Goal: Task Accomplishment & Management: Manage account settings

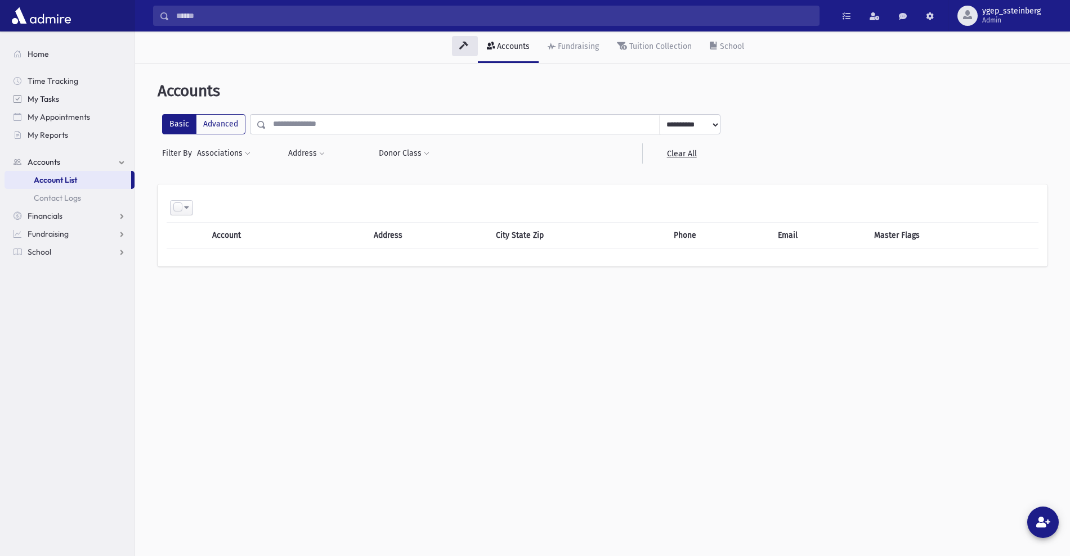
click at [53, 96] on span "My Tasks" at bounding box center [44, 99] width 32 height 10
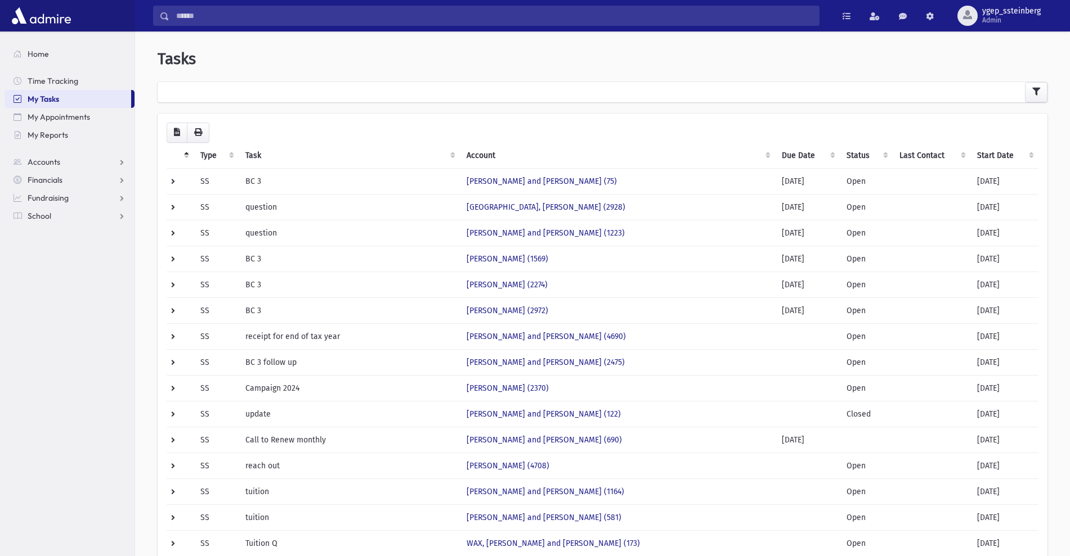
click at [989, 152] on th "Start Date" at bounding box center [1004, 156] width 68 height 26
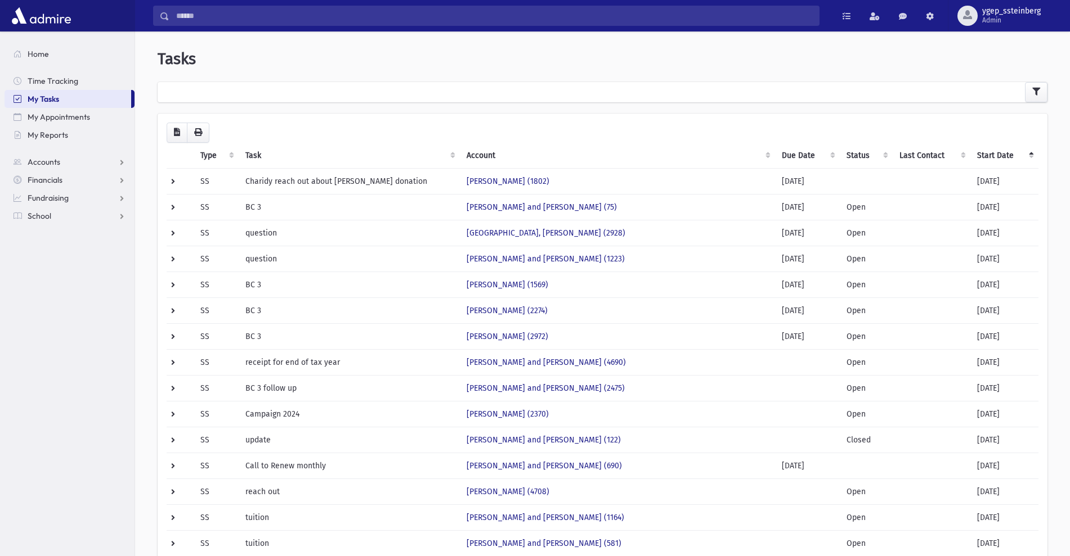
click at [989, 152] on th "Start Date" at bounding box center [1004, 156] width 68 height 26
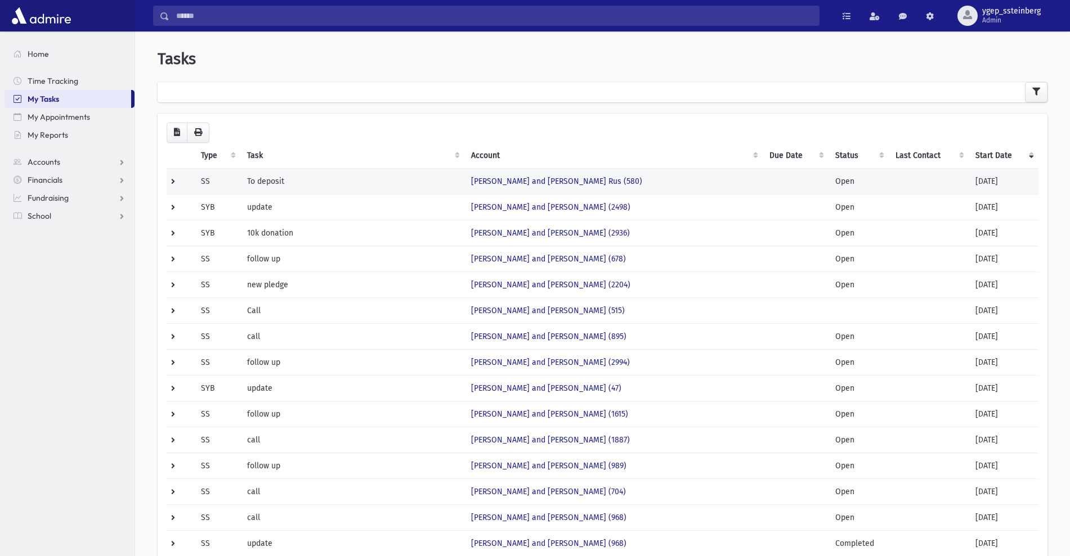
click at [303, 179] on td "To deposit" at bounding box center [352, 181] width 224 height 26
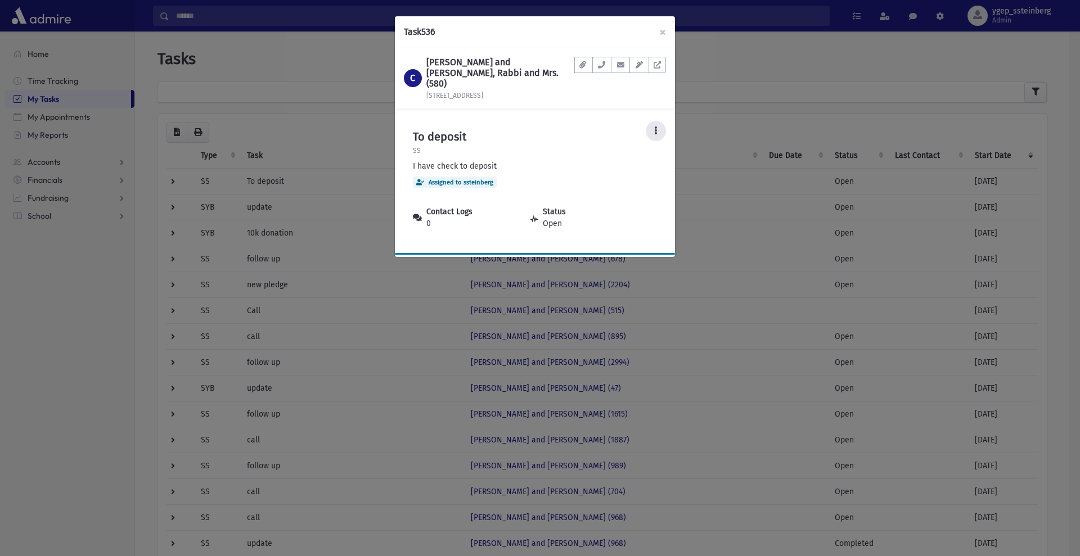
click at [657, 127] on icon at bounding box center [655, 131] width 3 height 8
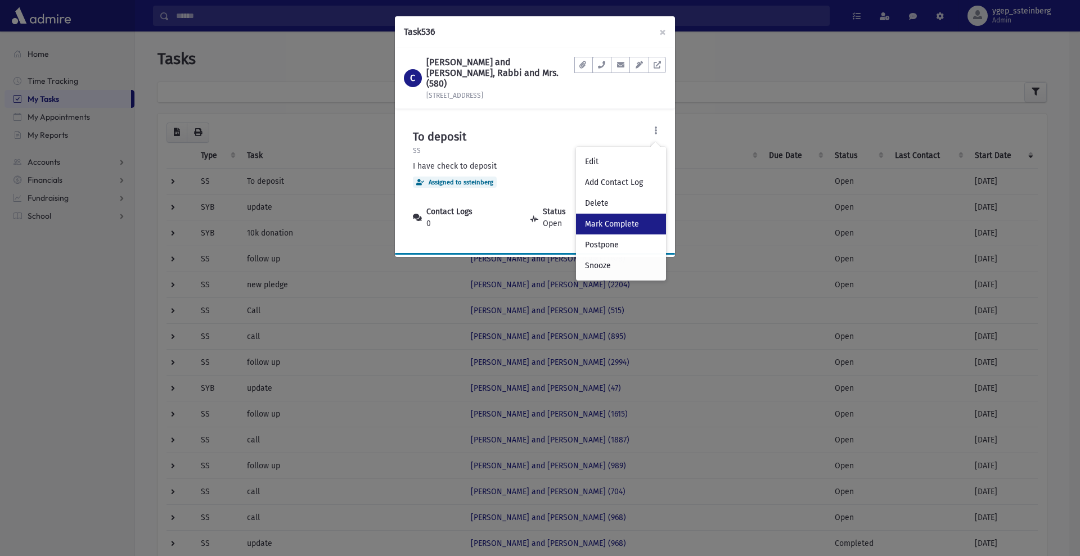
click at [645, 214] on link "Mark Complete" at bounding box center [621, 224] width 90 height 21
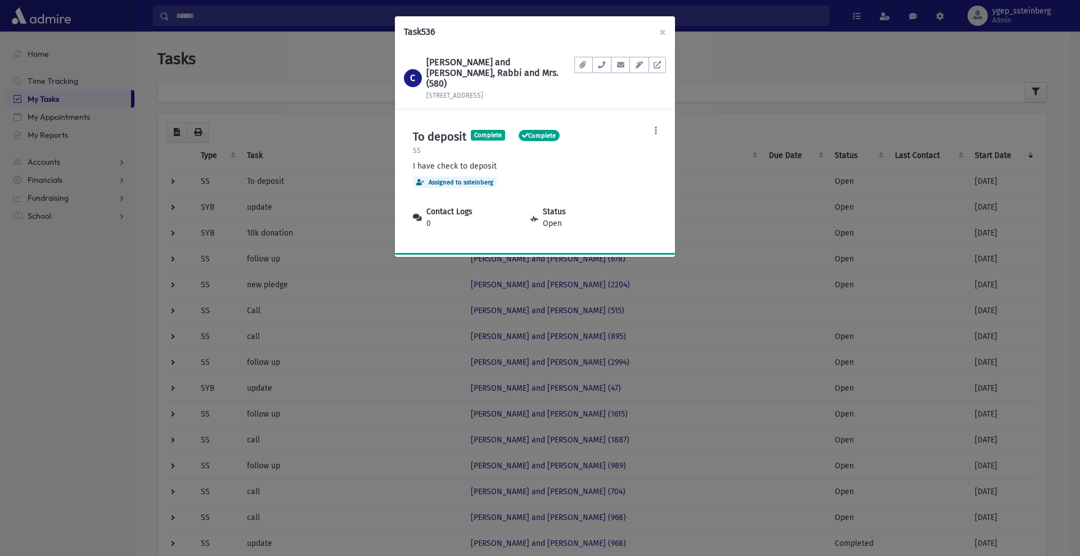
click at [378, 93] on div "Task 536 × C CHAPLER, Yitzchok Zev and Tziporah Rus, Rabbi and Mrs. (580) 172 C…" at bounding box center [540, 278] width 1080 height 556
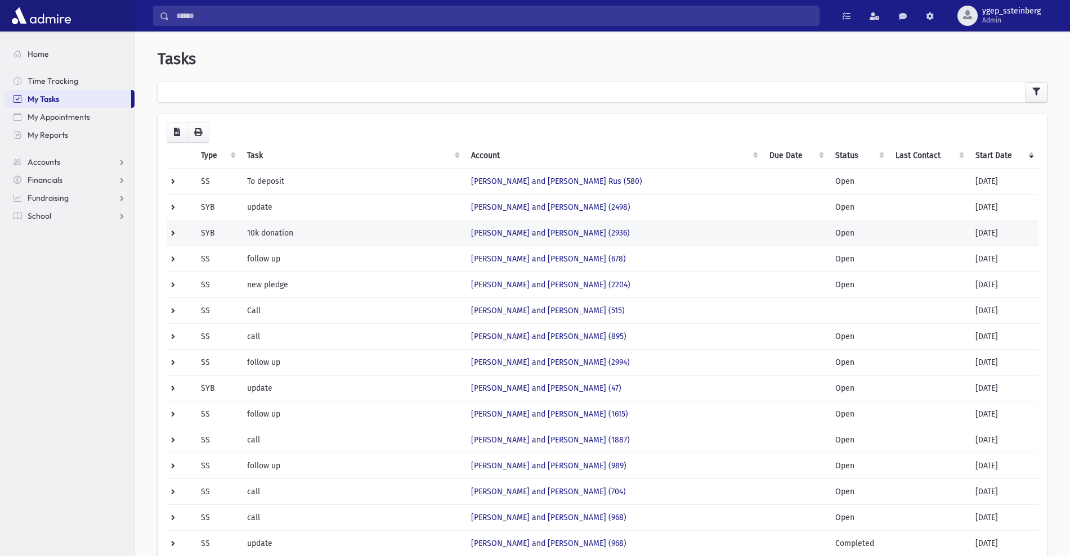
click at [312, 226] on td "10k donation" at bounding box center [352, 233] width 224 height 26
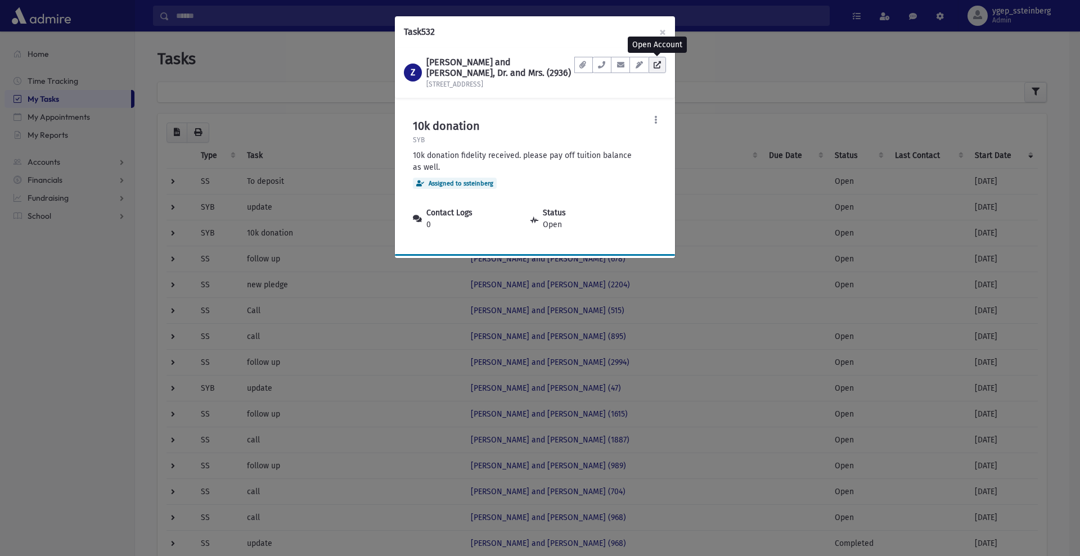
click at [661, 68] on icon at bounding box center [657, 64] width 7 height 7
click at [66, 236] on div "Task 532 × Z ZYSKIND, Yisroel and Yehudis, Dr. and Mrs. (2936) 3411 Ave L Docum…" at bounding box center [540, 278] width 1080 height 556
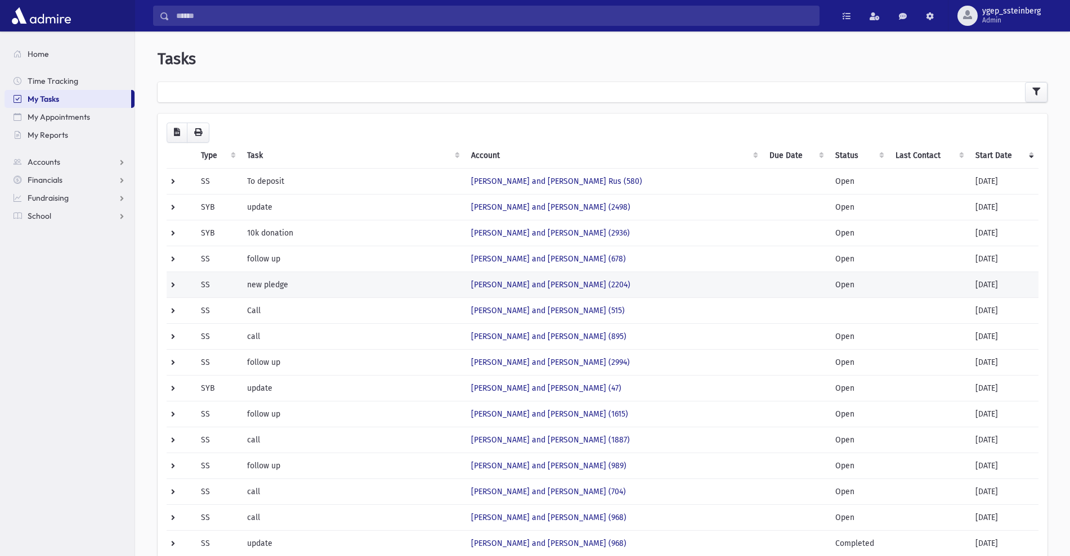
click at [310, 290] on td "new pledge" at bounding box center [352, 285] width 224 height 26
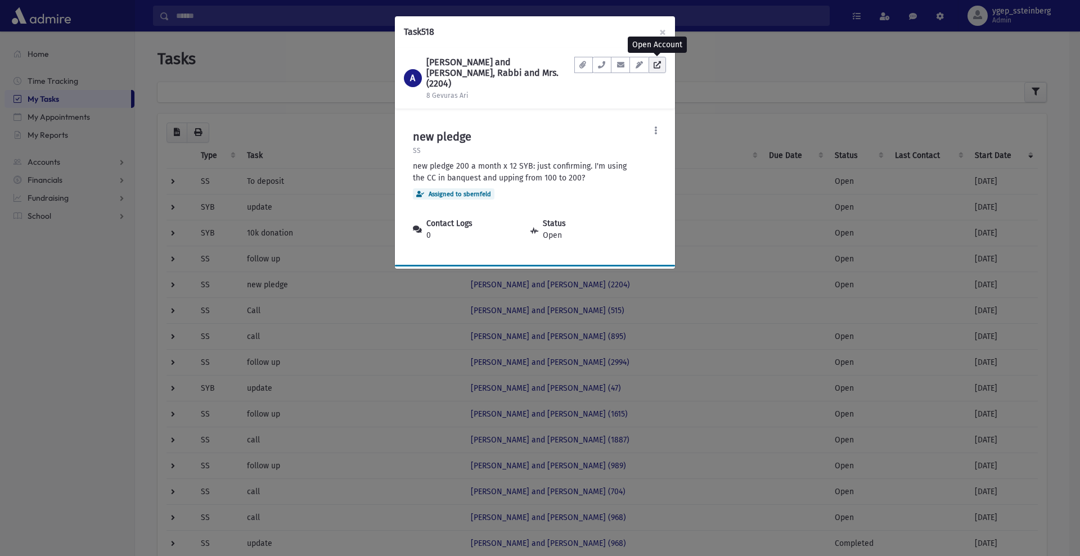
click at [661, 65] on icon at bounding box center [657, 64] width 7 height 7
click at [213, 155] on div "Task 518 × A ABRAHAM, Yechezkel and Rivka, Rabbi and Mrs. (2204) 8 Gevuras Ari …" at bounding box center [540, 278] width 1080 height 556
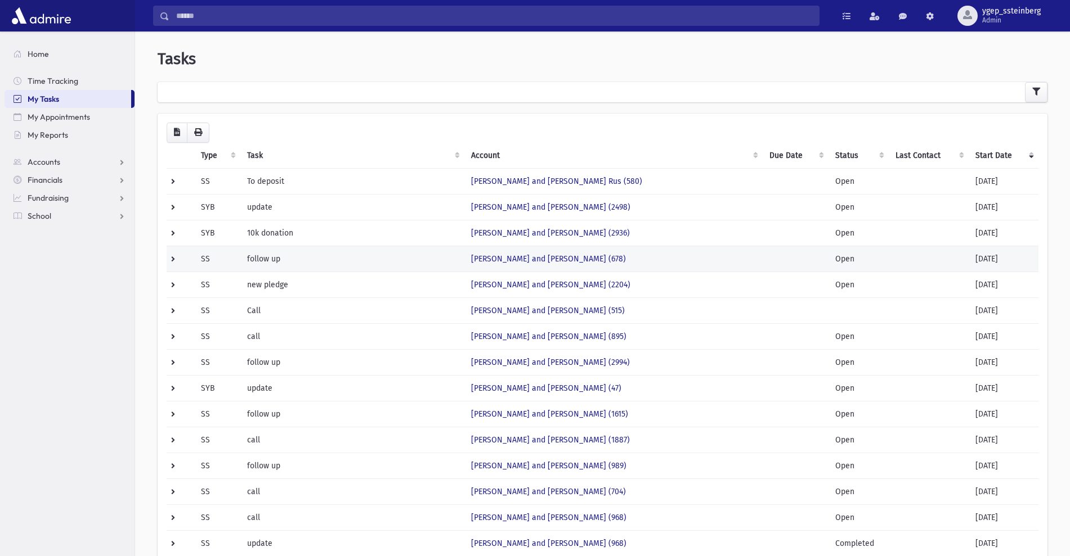
click at [350, 252] on td "follow up" at bounding box center [352, 259] width 224 height 26
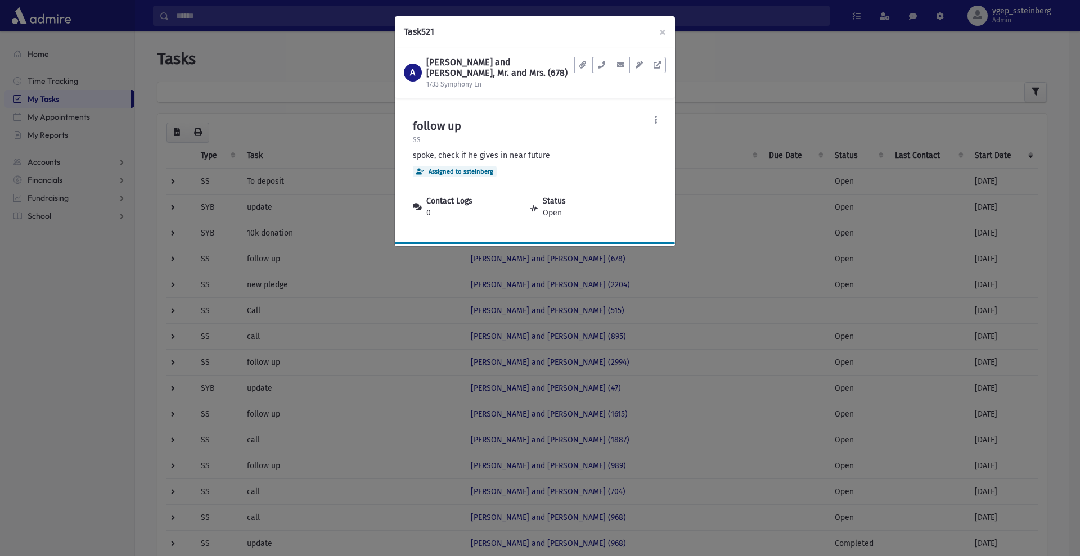
click at [337, 277] on div "Task 521 × A ABRAMCZYK, Naftoli and Chana, Mr. and Mrs. (678) 1733 Symphony Ln …" at bounding box center [540, 278] width 1080 height 556
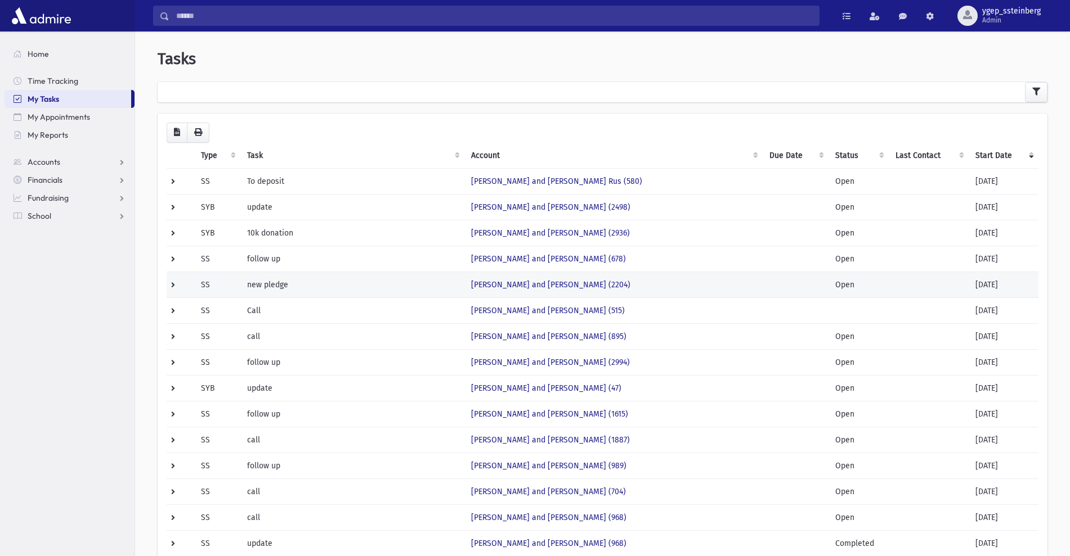
click at [338, 279] on td "new pledge" at bounding box center [352, 285] width 224 height 26
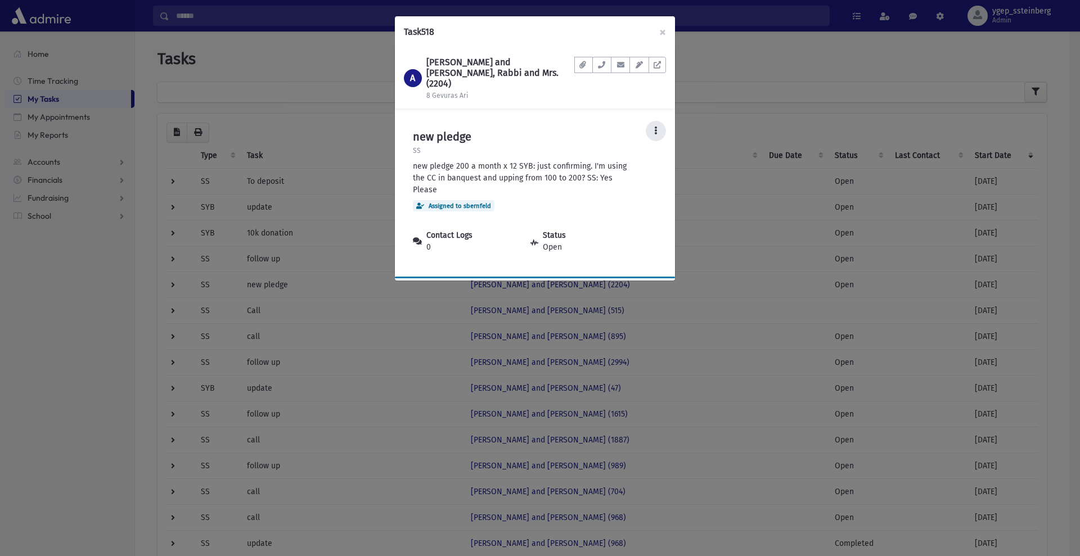
click at [657, 127] on icon at bounding box center [655, 131] width 3 height 8
click at [621, 151] on link "Edit" at bounding box center [621, 161] width 90 height 21
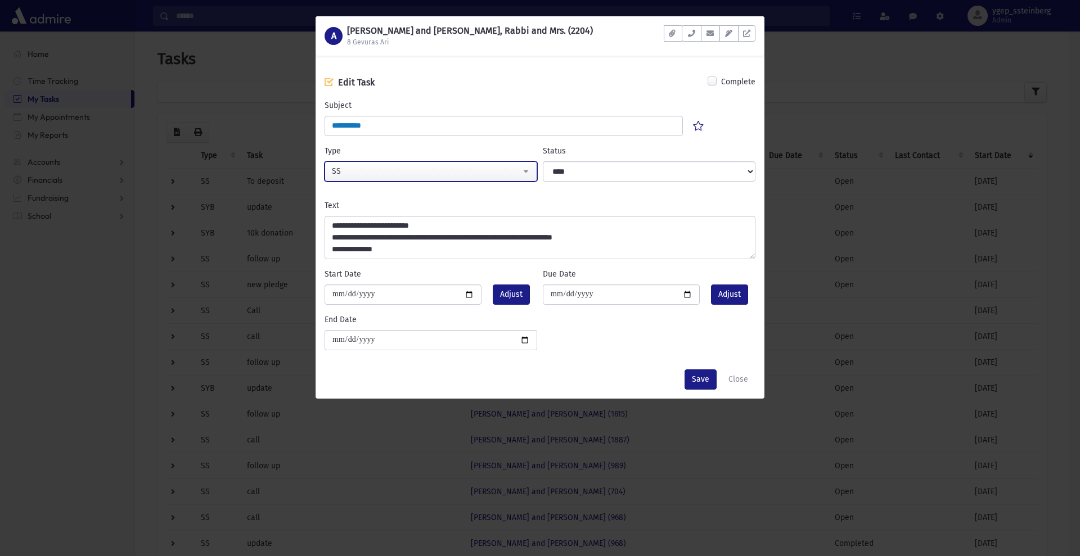
click at [448, 176] on div "SS" at bounding box center [426, 171] width 189 height 12
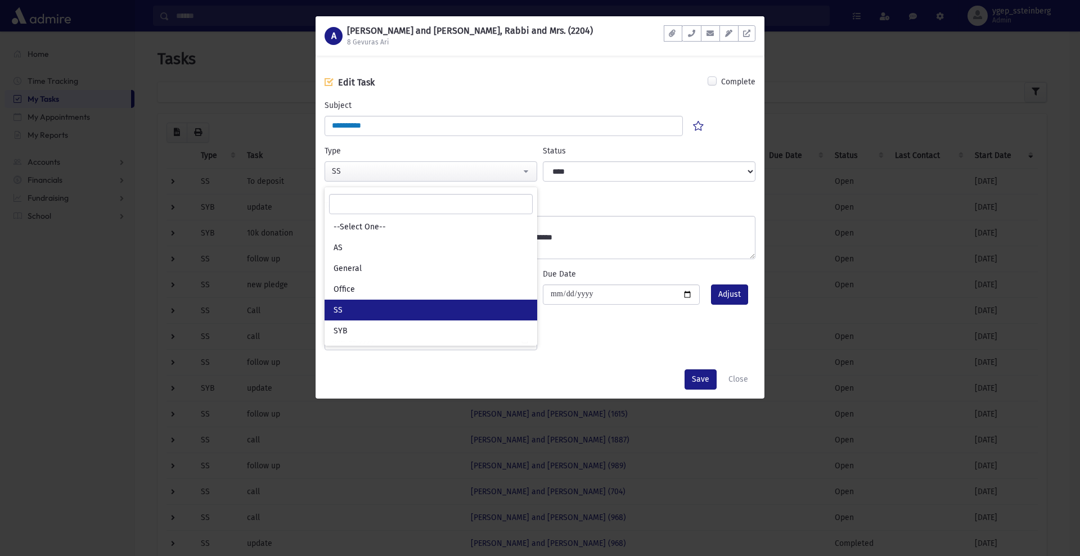
click at [815, 118] on div "A ABRAHAM, Yechezkel and Rivka, Rabbi and Mrs. (2204) 8 Gevuras Ari Documents N…" at bounding box center [540, 278] width 1080 height 556
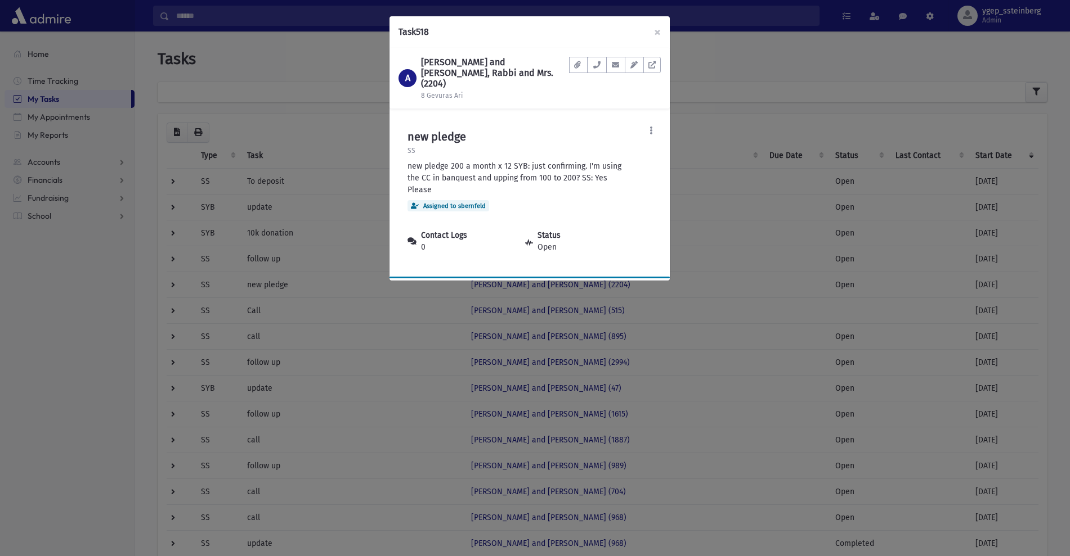
click at [472, 200] on div "Assigned to sbernfeld" at bounding box center [448, 205] width 82 height 11
click at [649, 127] on icon at bounding box center [650, 131] width 3 height 8
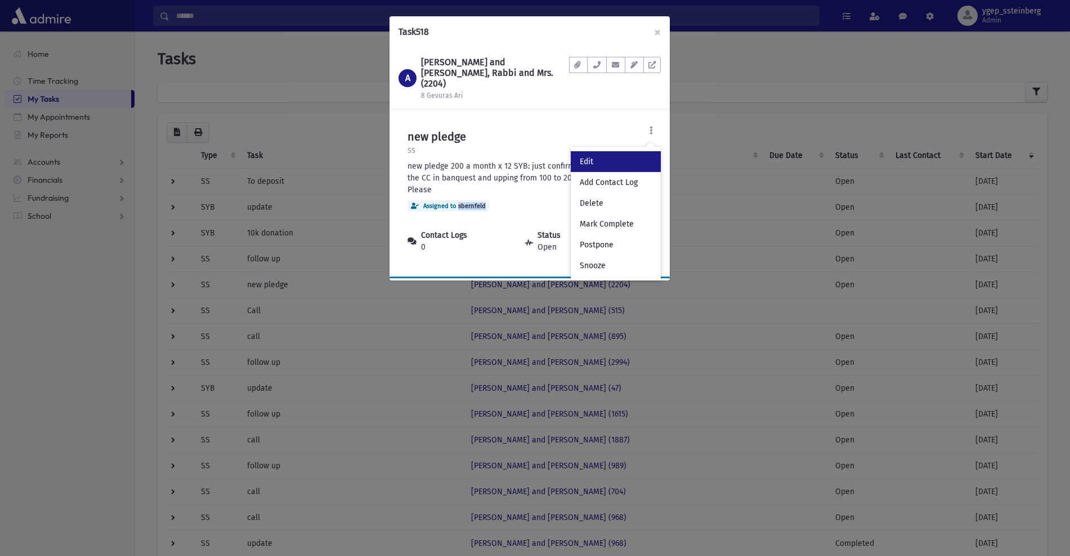
click at [603, 153] on link "Edit" at bounding box center [616, 161] width 90 height 21
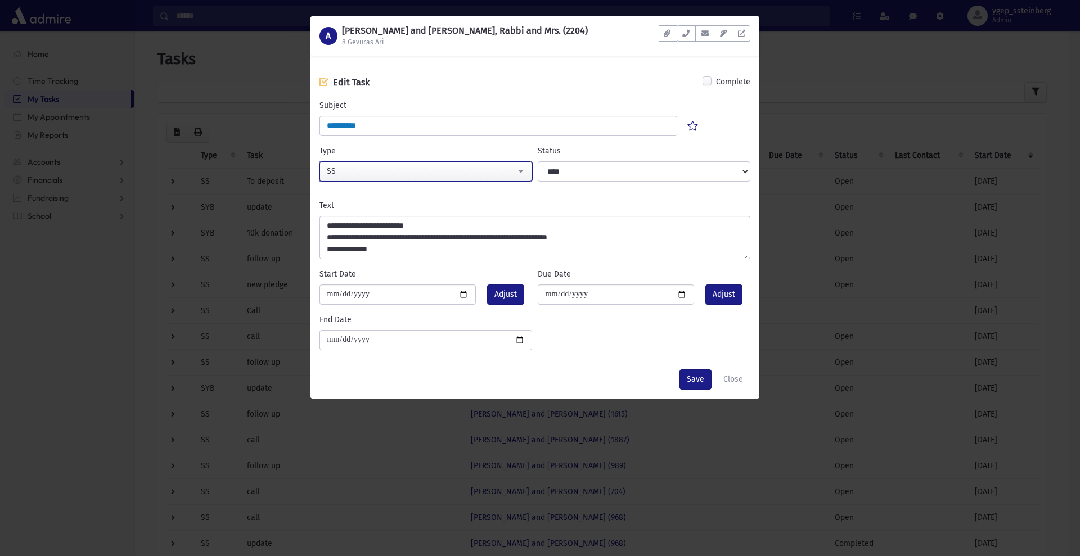
click at [410, 175] on div "SS" at bounding box center [421, 171] width 189 height 12
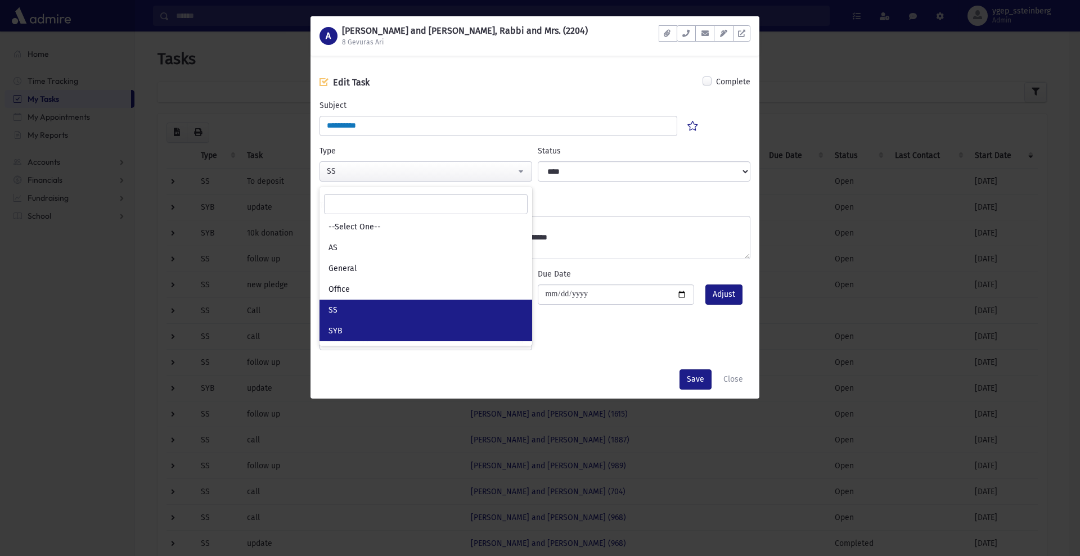
click at [336, 331] on span "SYB" at bounding box center [336, 331] width 14 height 11
select select "*"
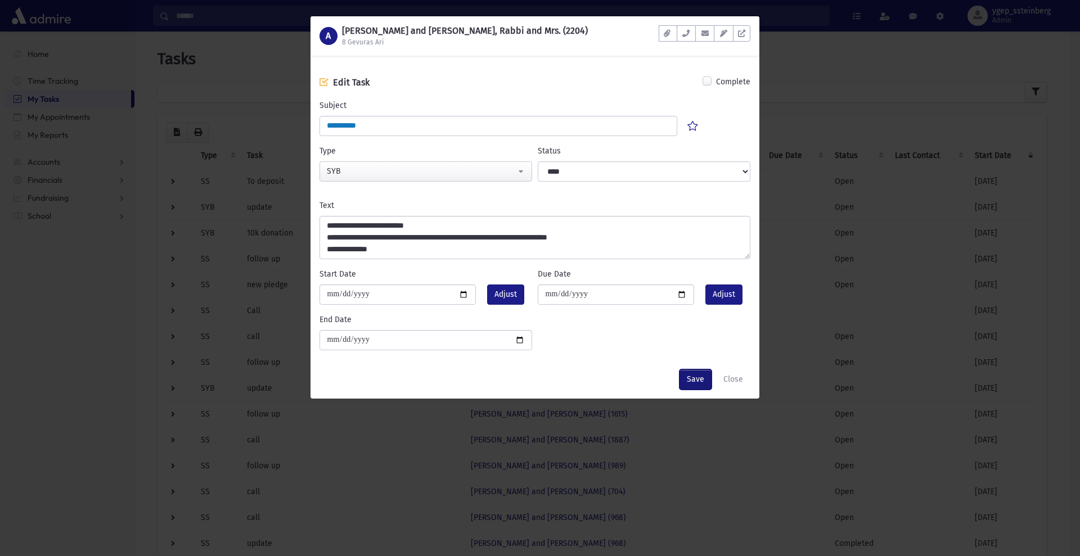
click at [694, 373] on button "Save" at bounding box center [696, 380] width 32 height 20
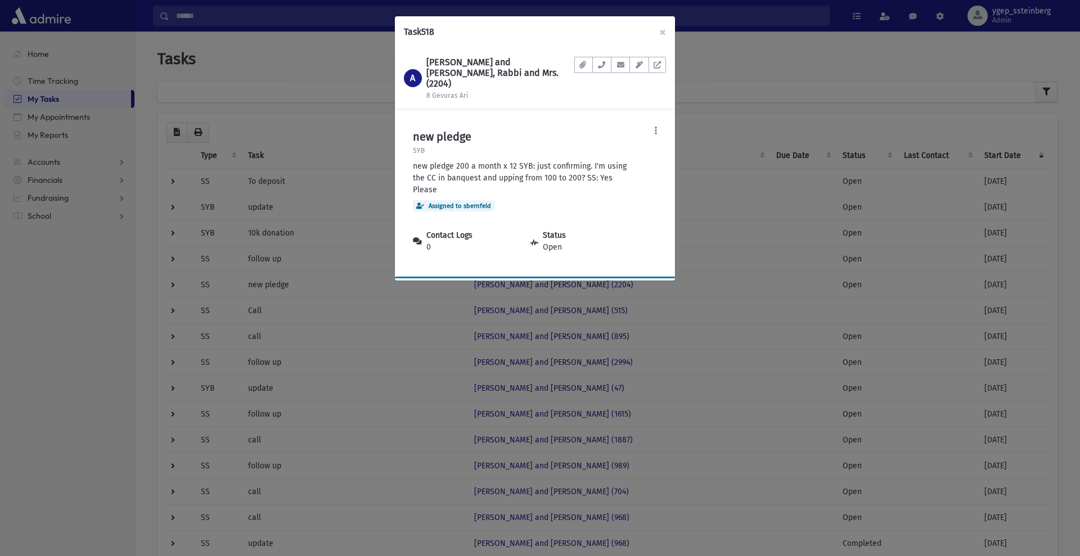
click at [324, 172] on div "Task 518 × A ABRAHAM, Yechezkel and Rivka, Rabbi and Mrs. (2204) 8 Gevuras Ari …" at bounding box center [540, 278] width 1080 height 556
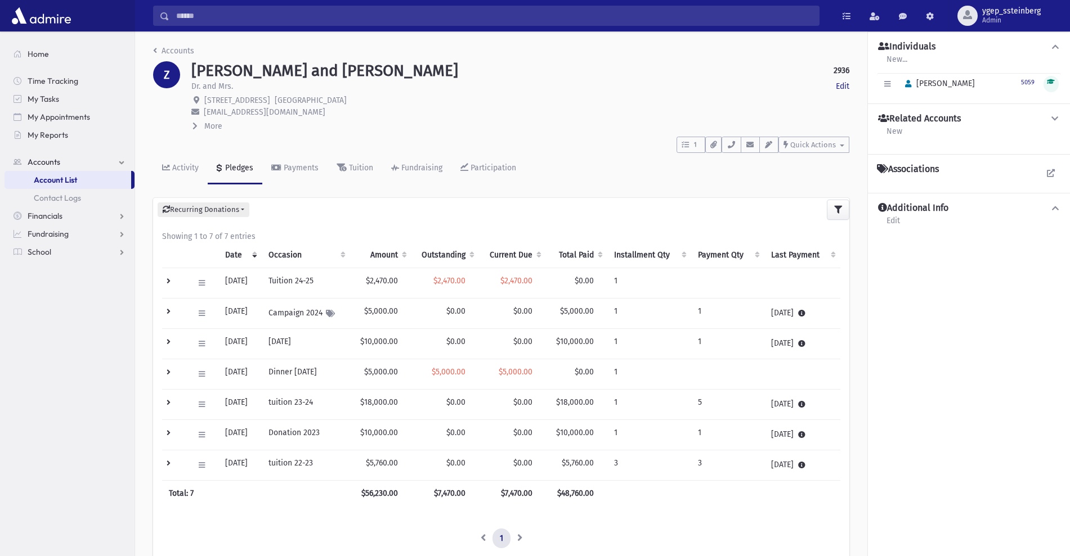
click at [1050, 116] on icon at bounding box center [1055, 119] width 10 height 8
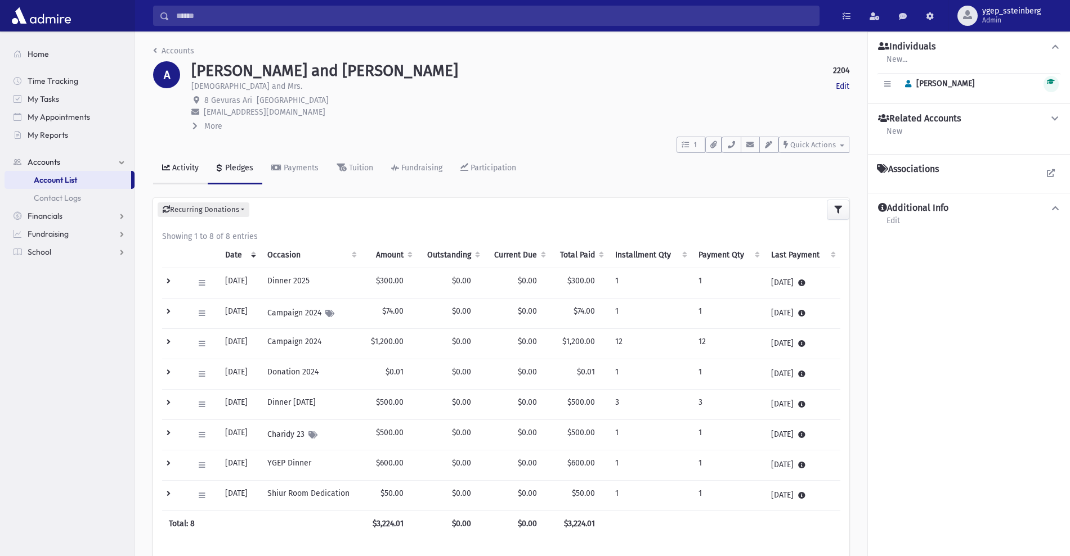
click at [181, 164] on div "Activity" at bounding box center [184, 168] width 29 height 10
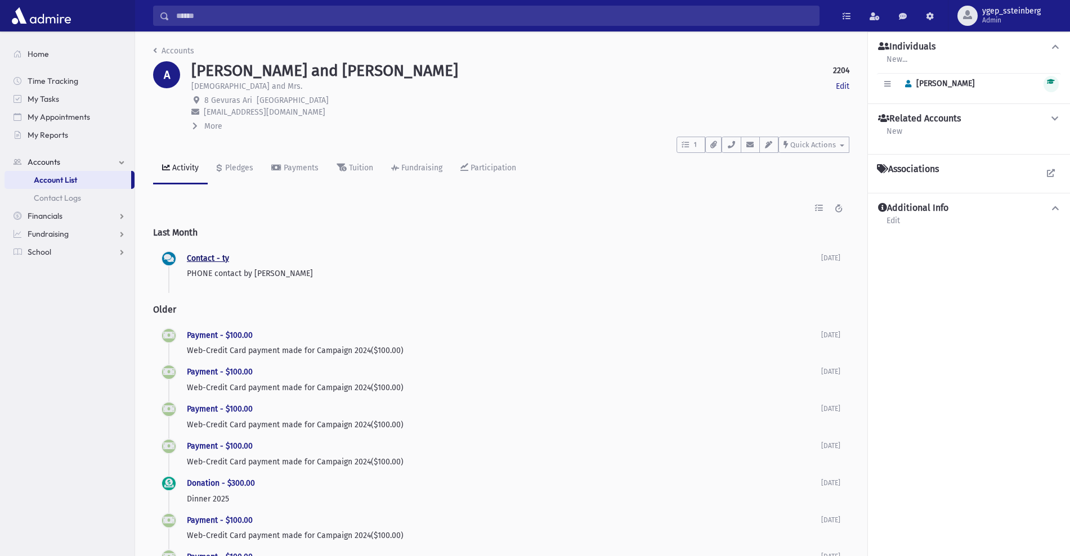
click at [203, 257] on link "Contact - ty" at bounding box center [208, 259] width 42 height 10
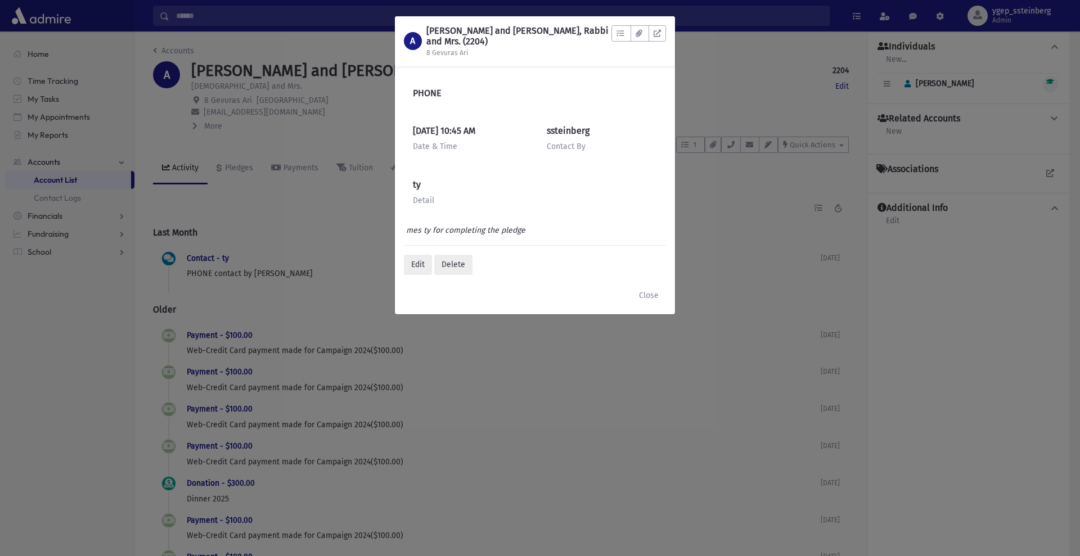
click at [243, 237] on div "A ABRAHAM, Yechezkel and Rivka, Rabbi and Mrs. (2204) 8 Gevuras Ari To Do's No …" at bounding box center [540, 278] width 1080 height 556
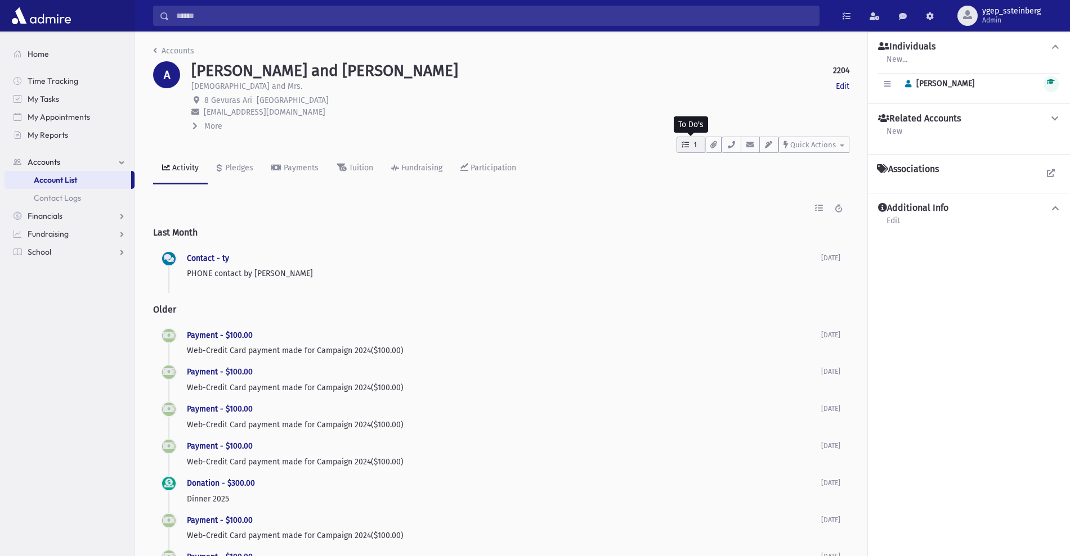
click at [694, 142] on span "1" at bounding box center [695, 145] width 10 height 10
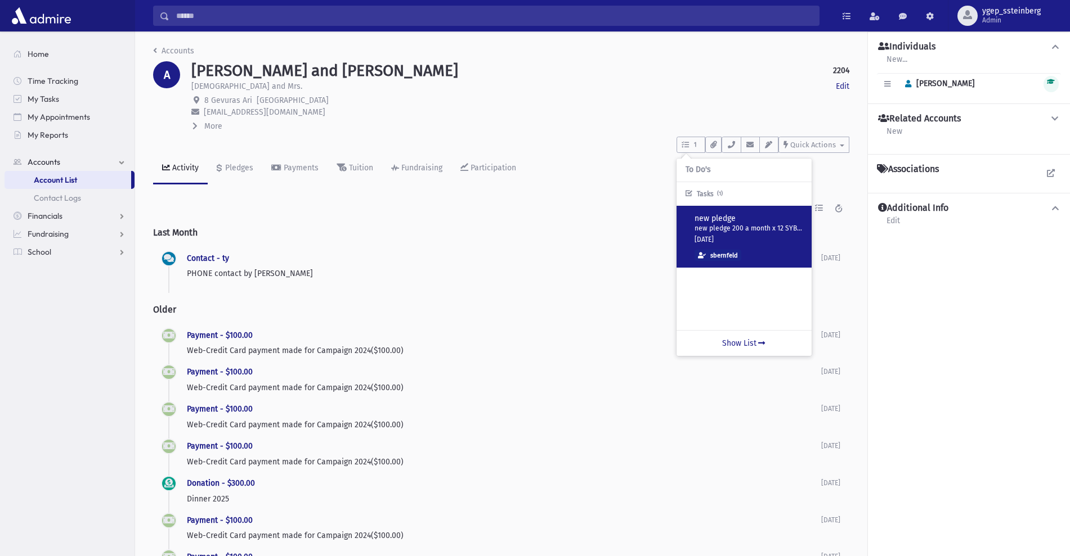
click at [739, 228] on p "new pledge 200 a month x 12 SYB: just confirming. I'm using the CC in banquest …" at bounding box center [748, 230] width 108 height 10
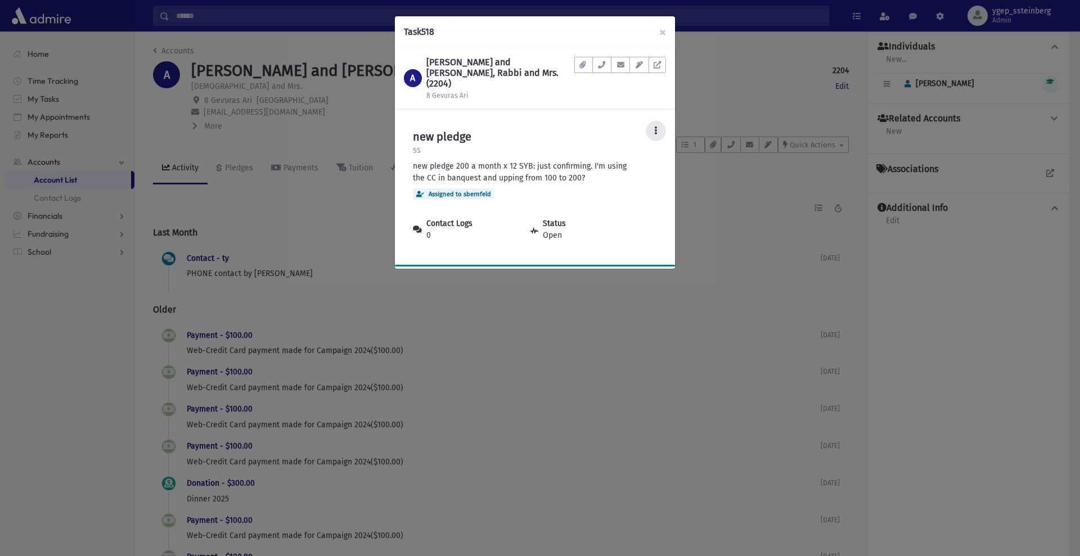
click at [655, 127] on icon at bounding box center [655, 131] width 3 height 8
click at [617, 151] on link "Edit" at bounding box center [621, 161] width 90 height 21
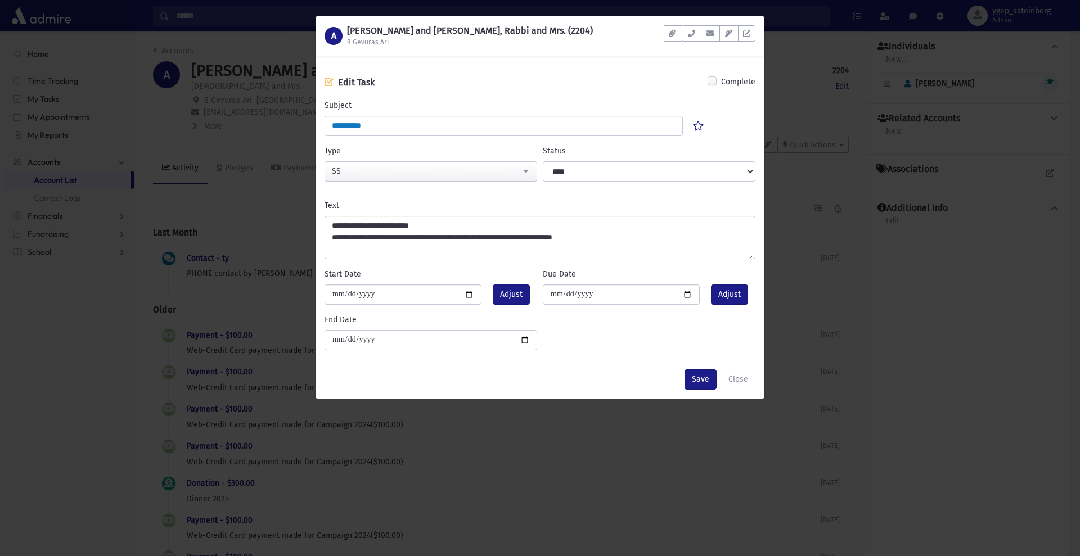
click at [237, 136] on div "A ABRAHAM, Yechezkel and Rivka, Rabbi and Mrs. (2204) 8 Gevuras Ari Documents N…" at bounding box center [540, 278] width 1080 height 556
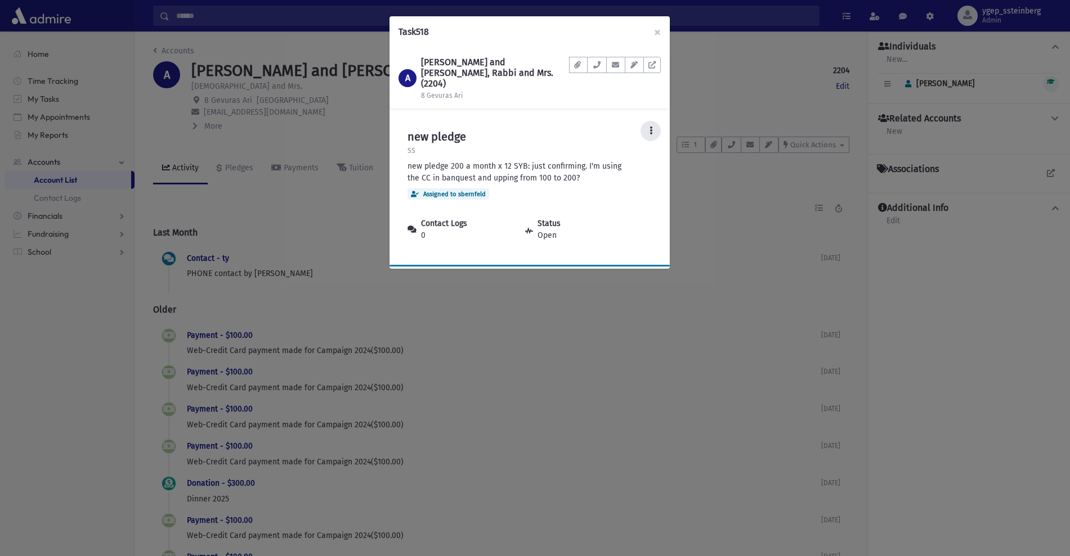
click at [652, 127] on icon at bounding box center [650, 131] width 3 height 8
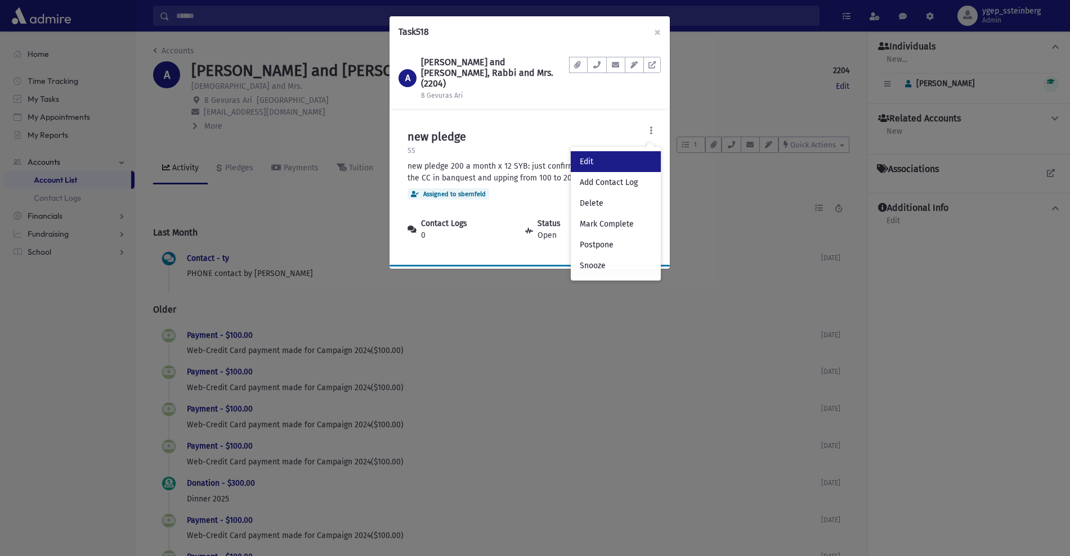
click at [597, 151] on link "Edit" at bounding box center [616, 161] width 90 height 21
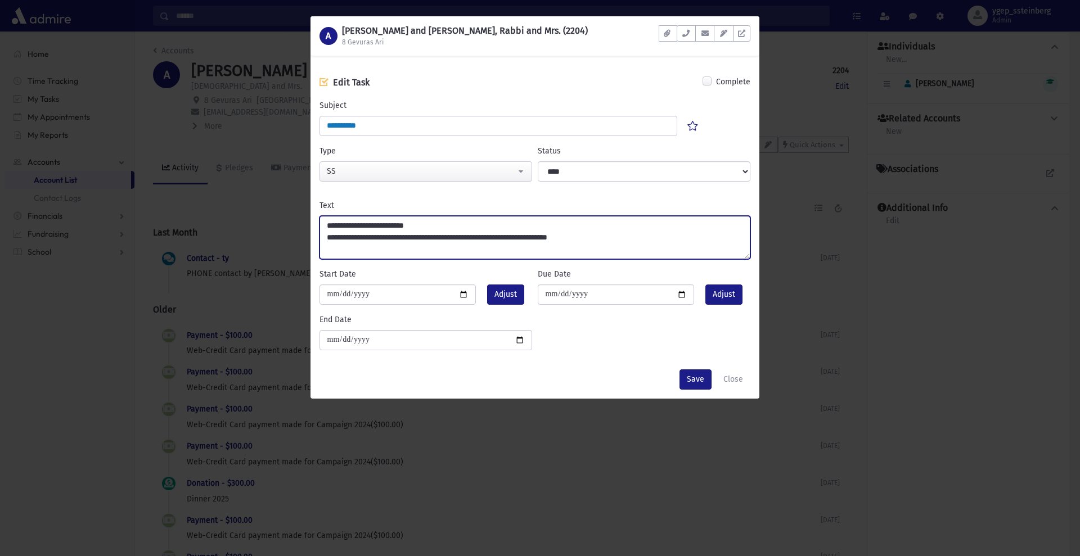
click at [471, 246] on textarea "**********" at bounding box center [535, 237] width 431 height 43
click at [347, 250] on textarea "**********" at bounding box center [535, 237] width 431 height 43
click at [326, 253] on textarea "**********" at bounding box center [535, 237] width 431 height 43
click at [613, 236] on textarea "**********" at bounding box center [535, 237] width 431 height 43
type textarea "**********"
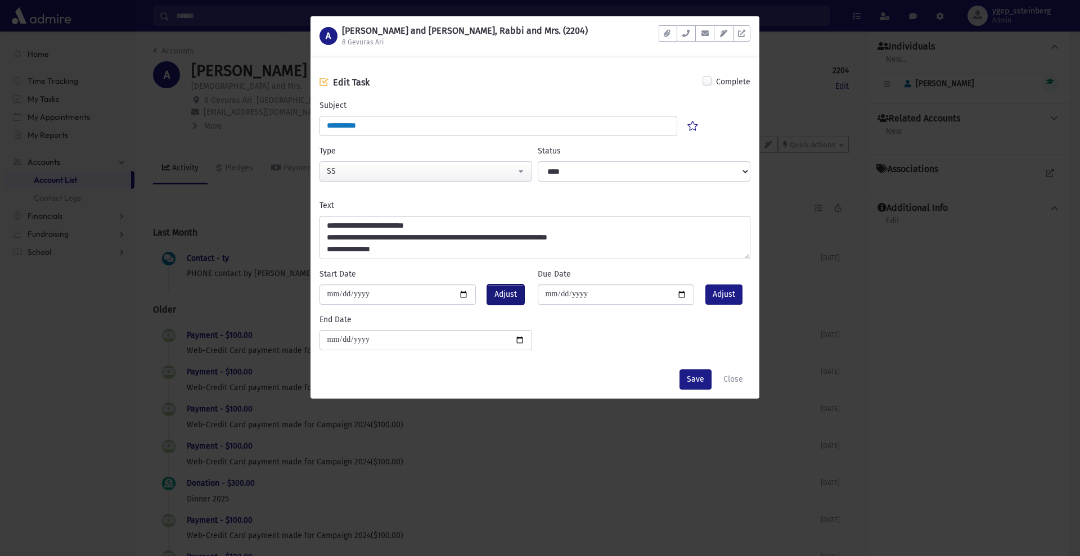
click at [504, 295] on span "Adjust" at bounding box center [506, 295] width 23 height 12
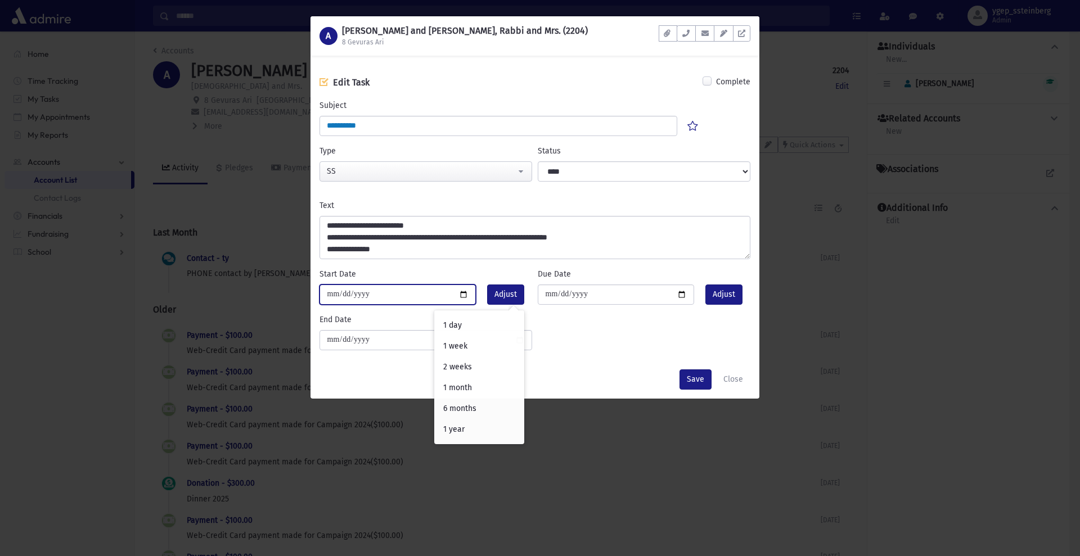
click at [461, 296] on input "**********" at bounding box center [398, 295] width 157 height 20
type input "**********"
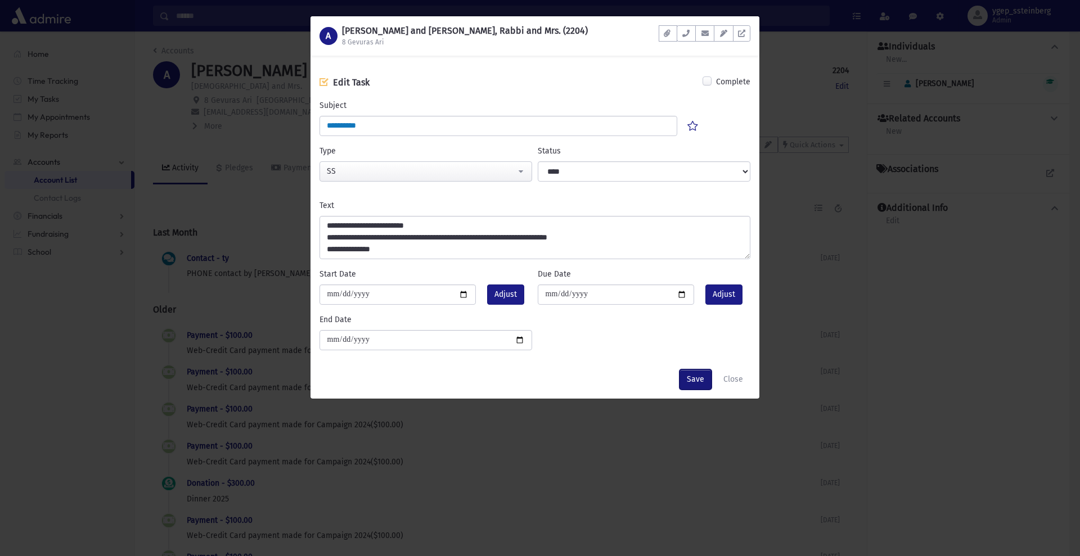
click at [693, 379] on button "Save" at bounding box center [696, 380] width 32 height 20
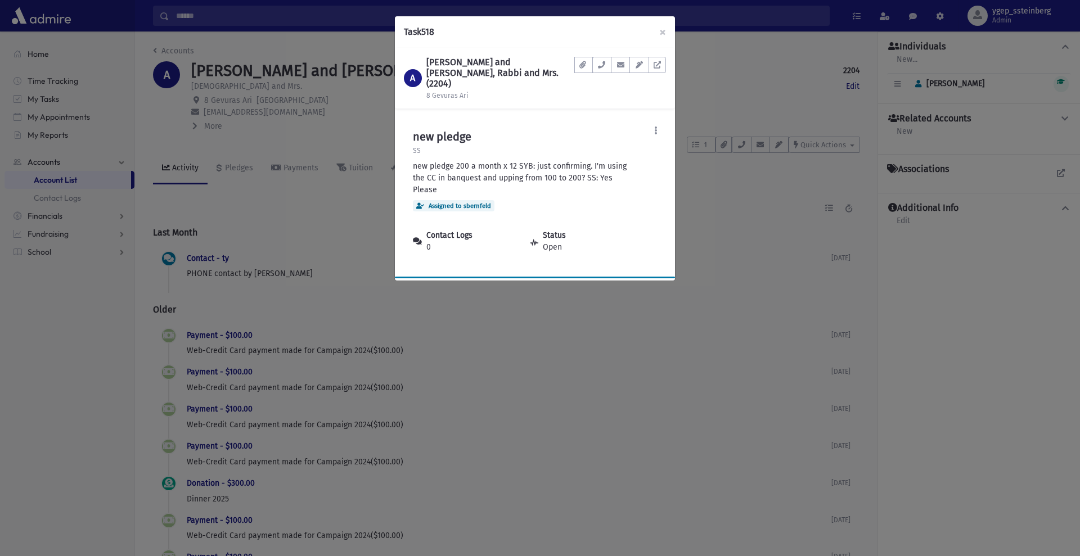
click at [235, 174] on div "Task 518 × A ABRAHAM, Yechezkel and Rivka, Rabbi and Mrs. (2204) 8 Gevuras Ari …" at bounding box center [540, 278] width 1080 height 556
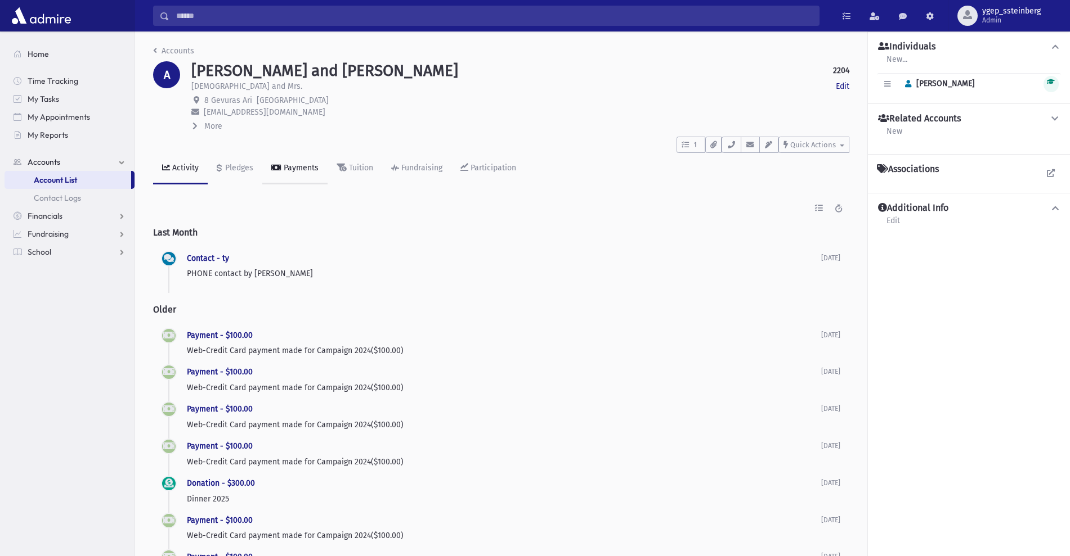
click at [304, 174] on link "Payments" at bounding box center [294, 169] width 65 height 32
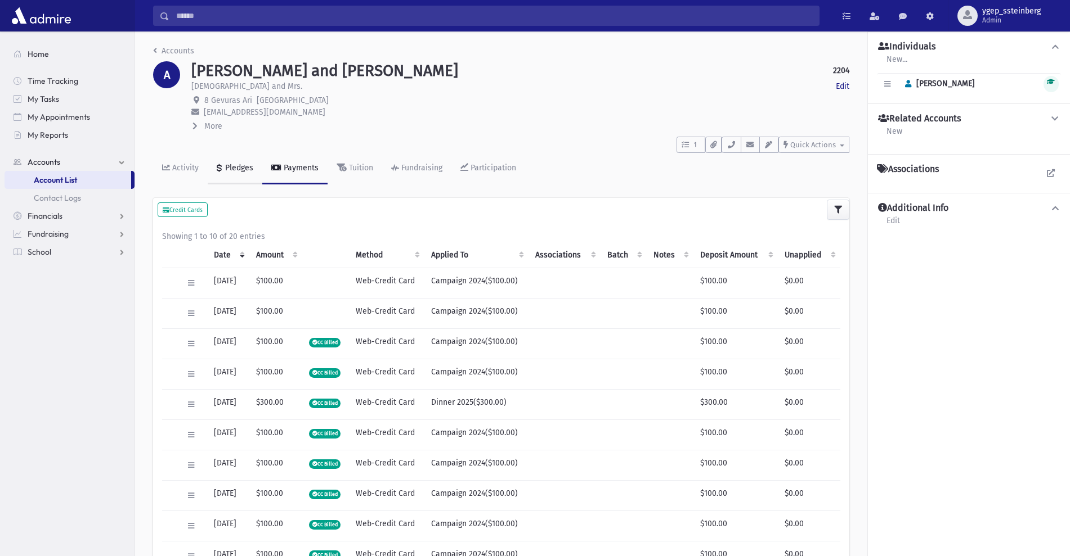
click at [240, 163] on div "Pledges" at bounding box center [238, 168] width 30 height 10
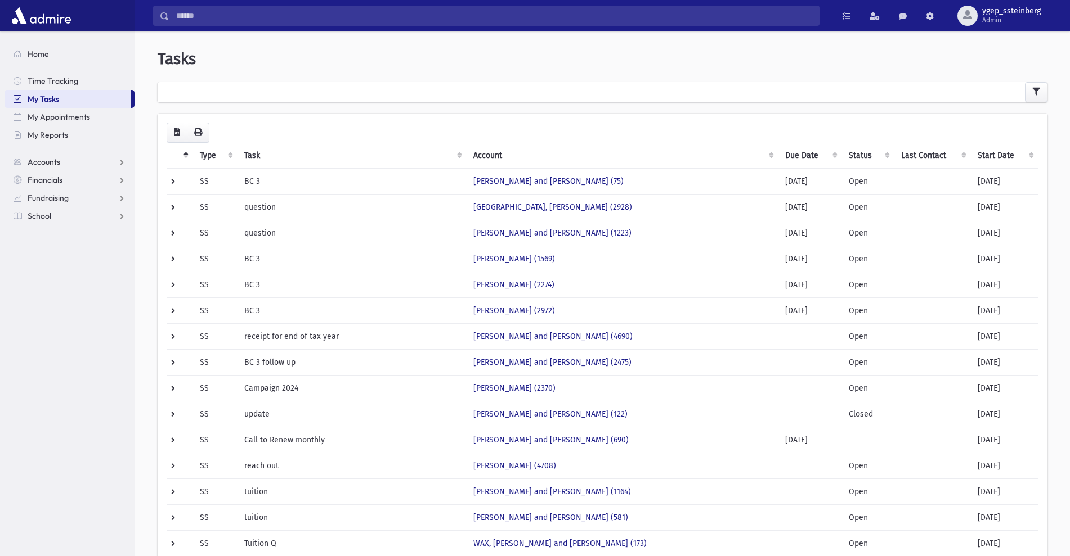
click at [1008, 153] on th "Start Date" at bounding box center [1005, 156] width 68 height 26
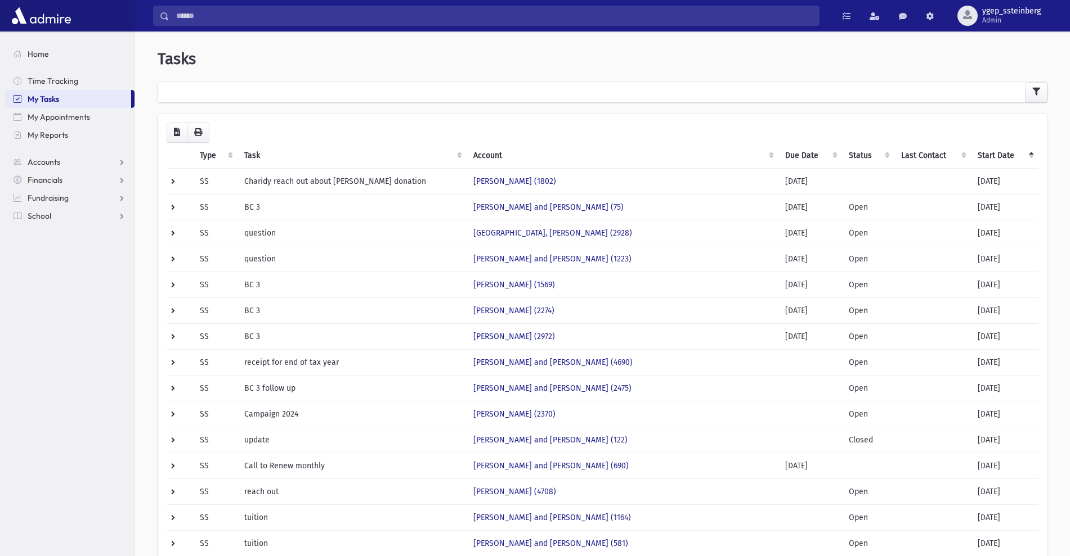
click at [1008, 153] on th "Start Date" at bounding box center [1005, 156] width 68 height 26
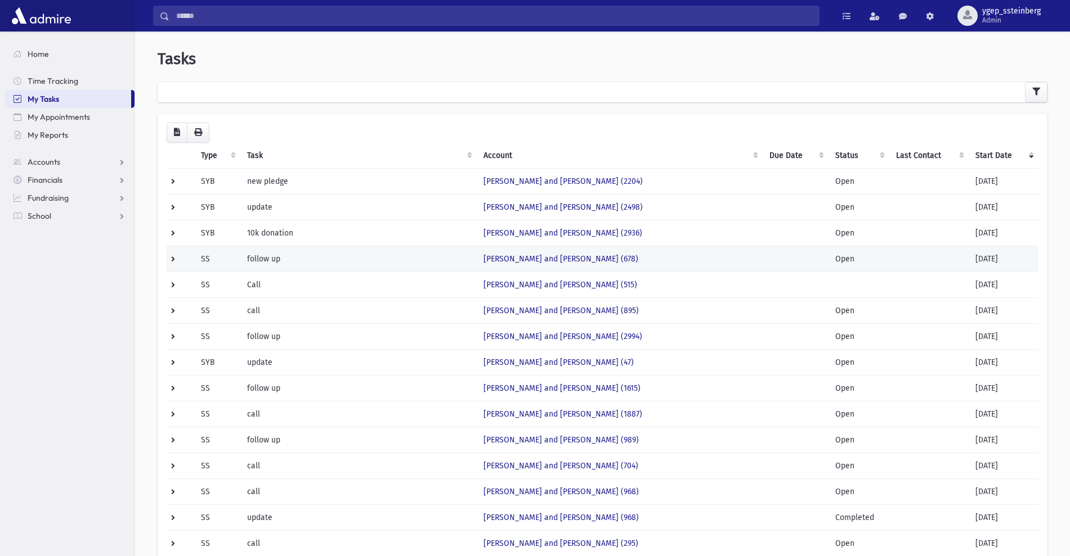
click at [379, 262] on td "follow up" at bounding box center [358, 259] width 237 height 26
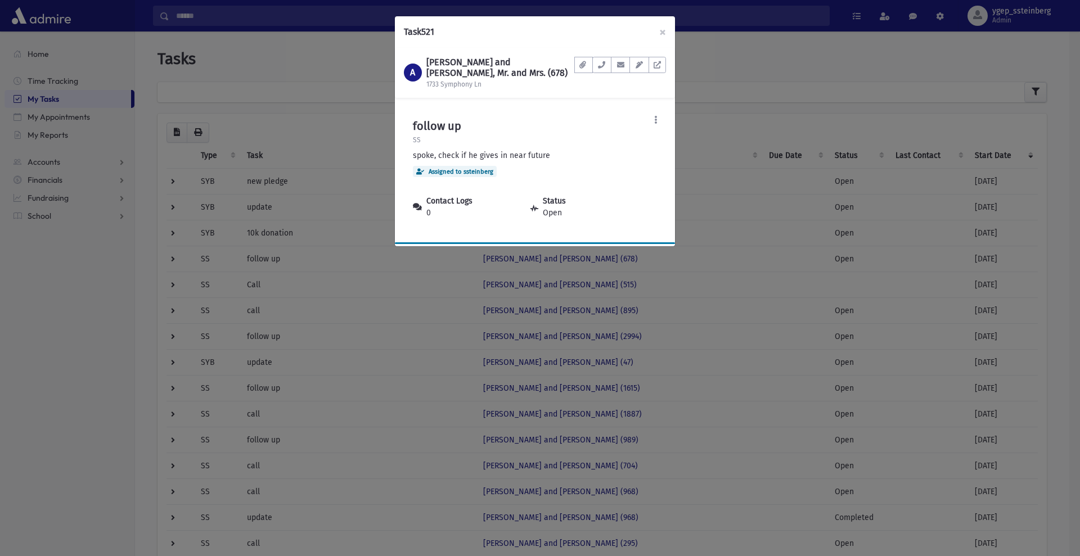
click at [363, 186] on div "Task 521 × A ABRAMCZYK, Naftoli and Chana, Mr. and Mrs. (678) 1733 Symphony Ln …" at bounding box center [540, 278] width 1080 height 556
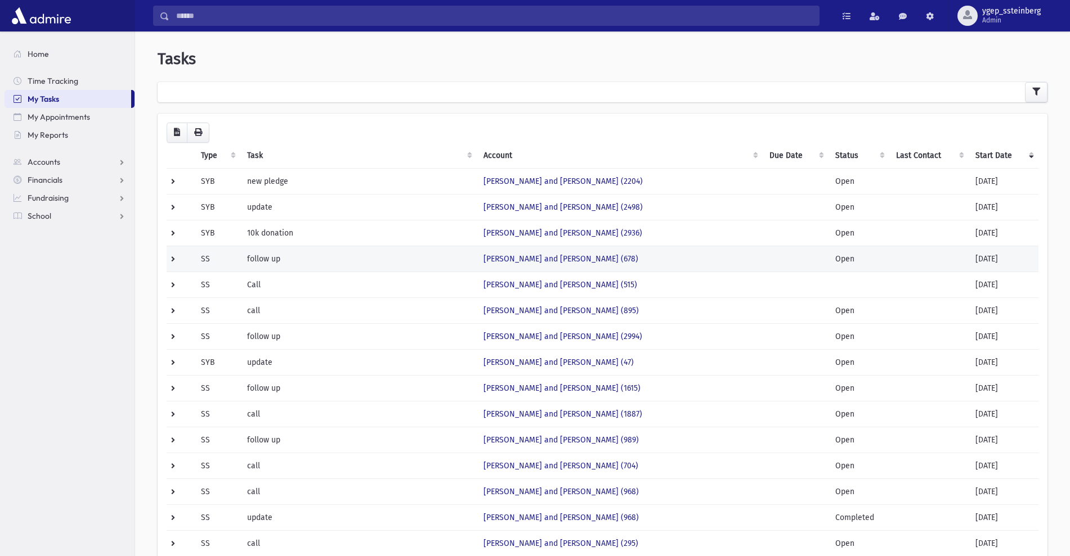
click at [439, 258] on td "follow up" at bounding box center [358, 259] width 237 height 26
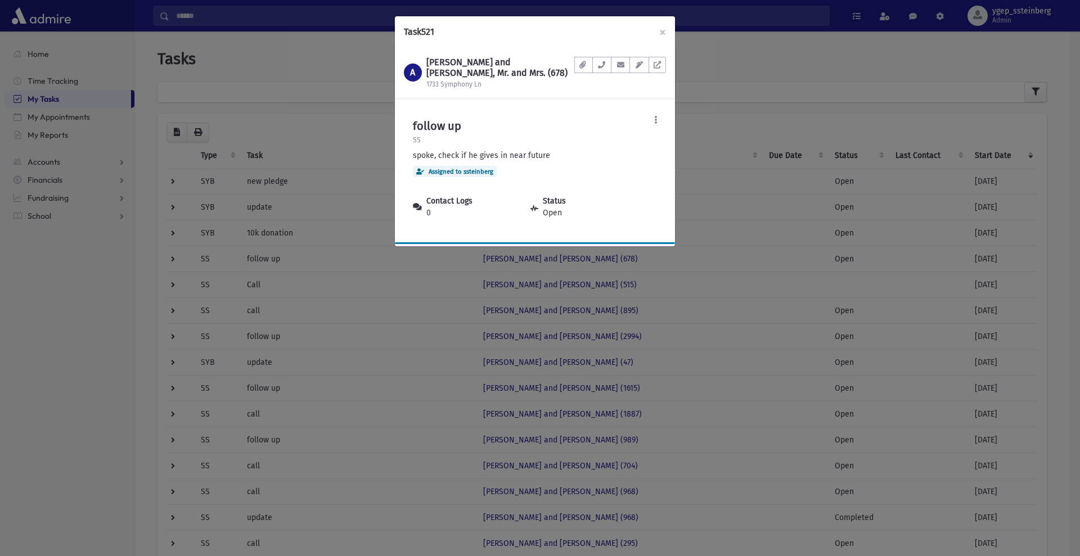
click at [367, 234] on div "Task 521 × A ABRAMCZYK, Naftoli and Chana, Mr. and Mrs. (678) 1733 Symphony Ln …" at bounding box center [540, 278] width 1080 height 556
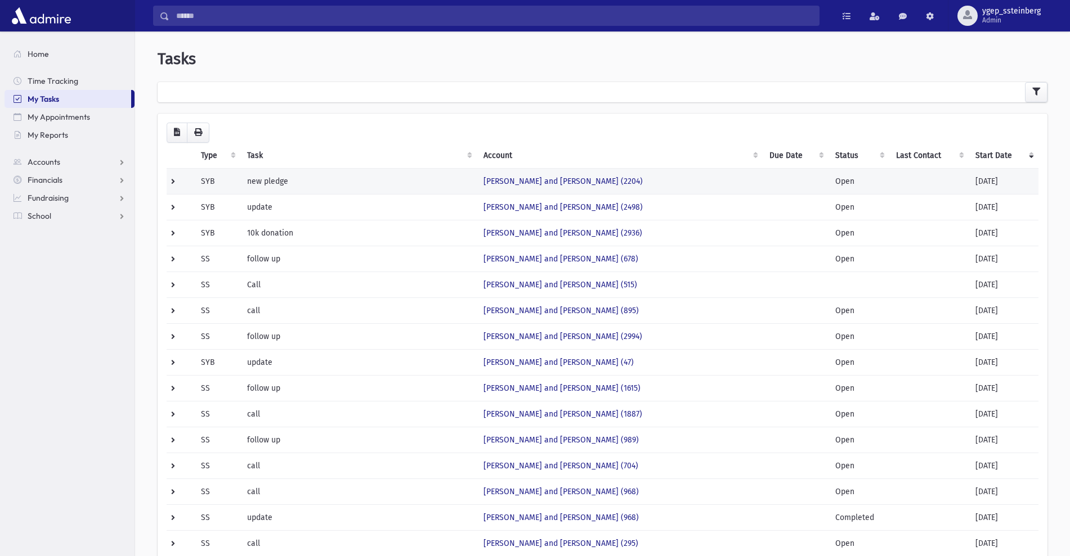
click at [362, 186] on td "new pledge" at bounding box center [358, 181] width 237 height 26
